Goal: Task Accomplishment & Management: Use online tool/utility

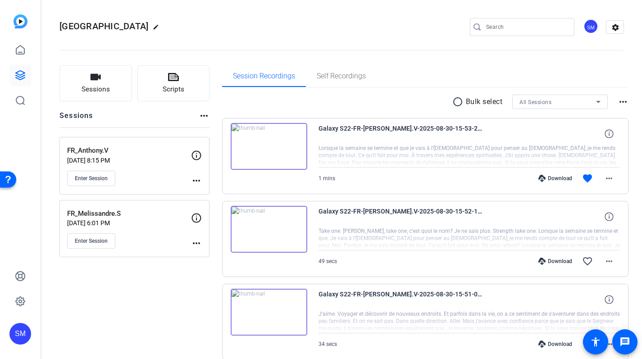
click at [207, 115] on mat-icon "more_horiz" at bounding box center [204, 115] width 11 height 11
click at [140, 115] on div at bounding box center [321, 179] width 642 height 359
click at [96, 84] on span "Sessions" at bounding box center [96, 89] width 28 height 10
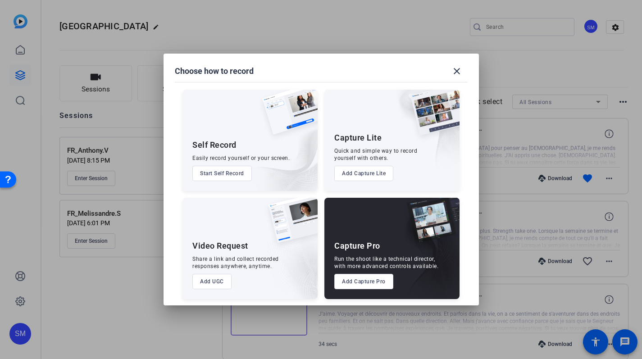
click at [405, 282] on img at bounding box center [426, 254] width 67 height 90
click at [379, 282] on button "Add Capture Pro" at bounding box center [363, 281] width 59 height 15
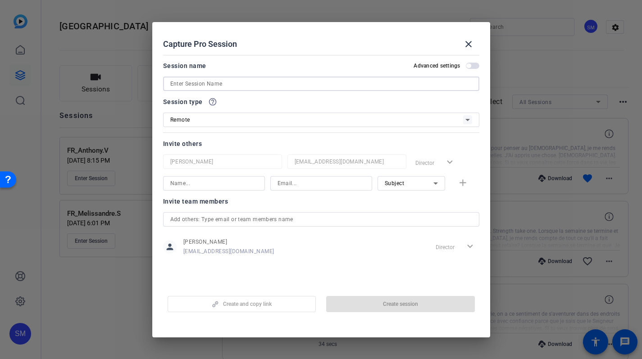
click at [206, 84] on input at bounding box center [321, 83] width 302 height 11
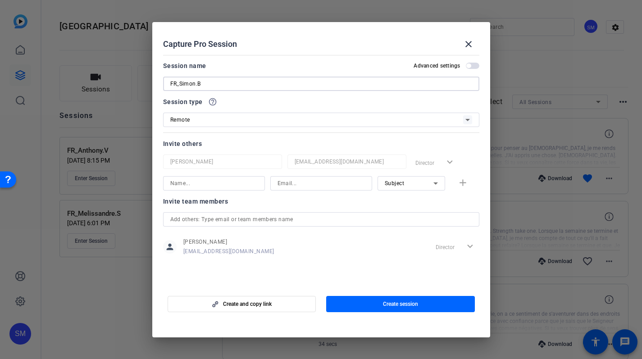
type input "FR_Simon.B"
click at [473, 64] on span "button" at bounding box center [473, 66] width 14 height 6
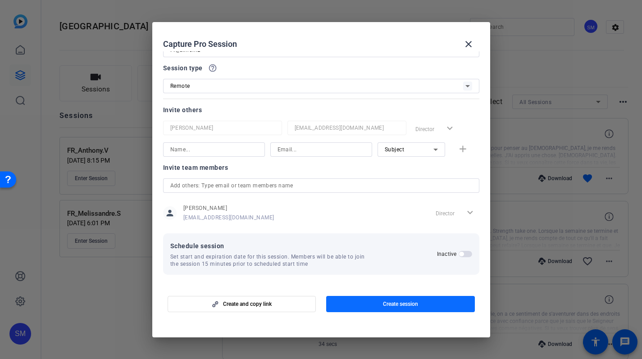
click at [400, 304] on span "Create session" at bounding box center [400, 303] width 35 height 7
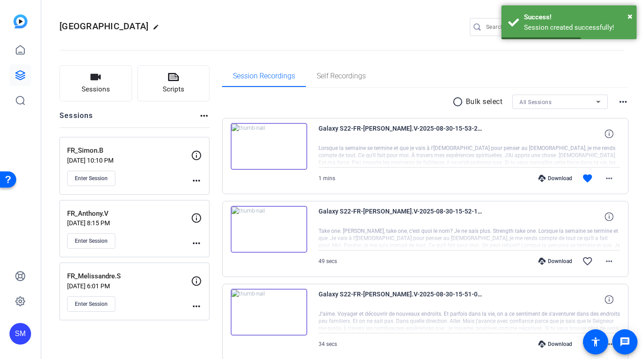
click at [146, 155] on div "FR_Simon.B [DATE] 10:10 PM Enter Session" at bounding box center [129, 166] width 124 height 41
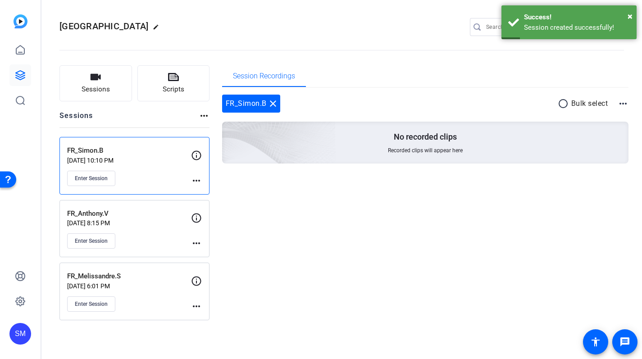
click at [198, 181] on mat-icon "more_horiz" at bounding box center [196, 180] width 11 height 11
click at [214, 190] on span "Edit Session" at bounding box center [218, 193] width 41 height 11
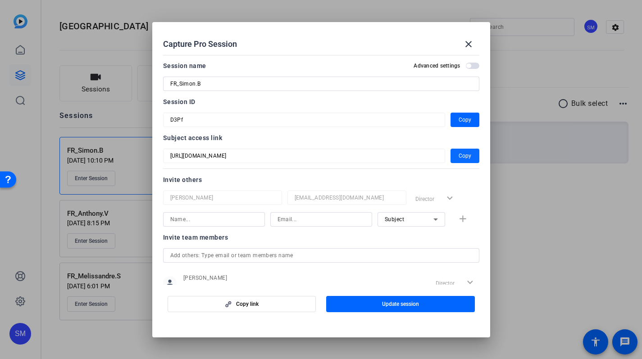
click at [469, 155] on span "Copy" at bounding box center [465, 155] width 13 height 11
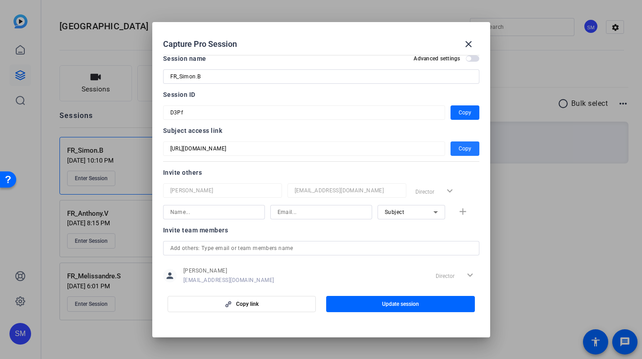
click at [458, 110] on span "button" at bounding box center [465, 113] width 29 height 22
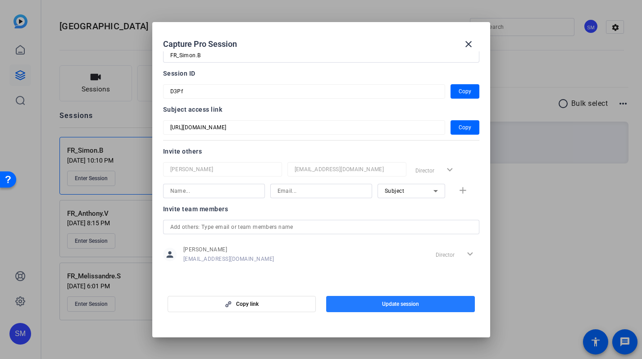
click at [400, 299] on span "button" at bounding box center [400, 304] width 149 height 22
